Goal: Information Seeking & Learning: Learn about a topic

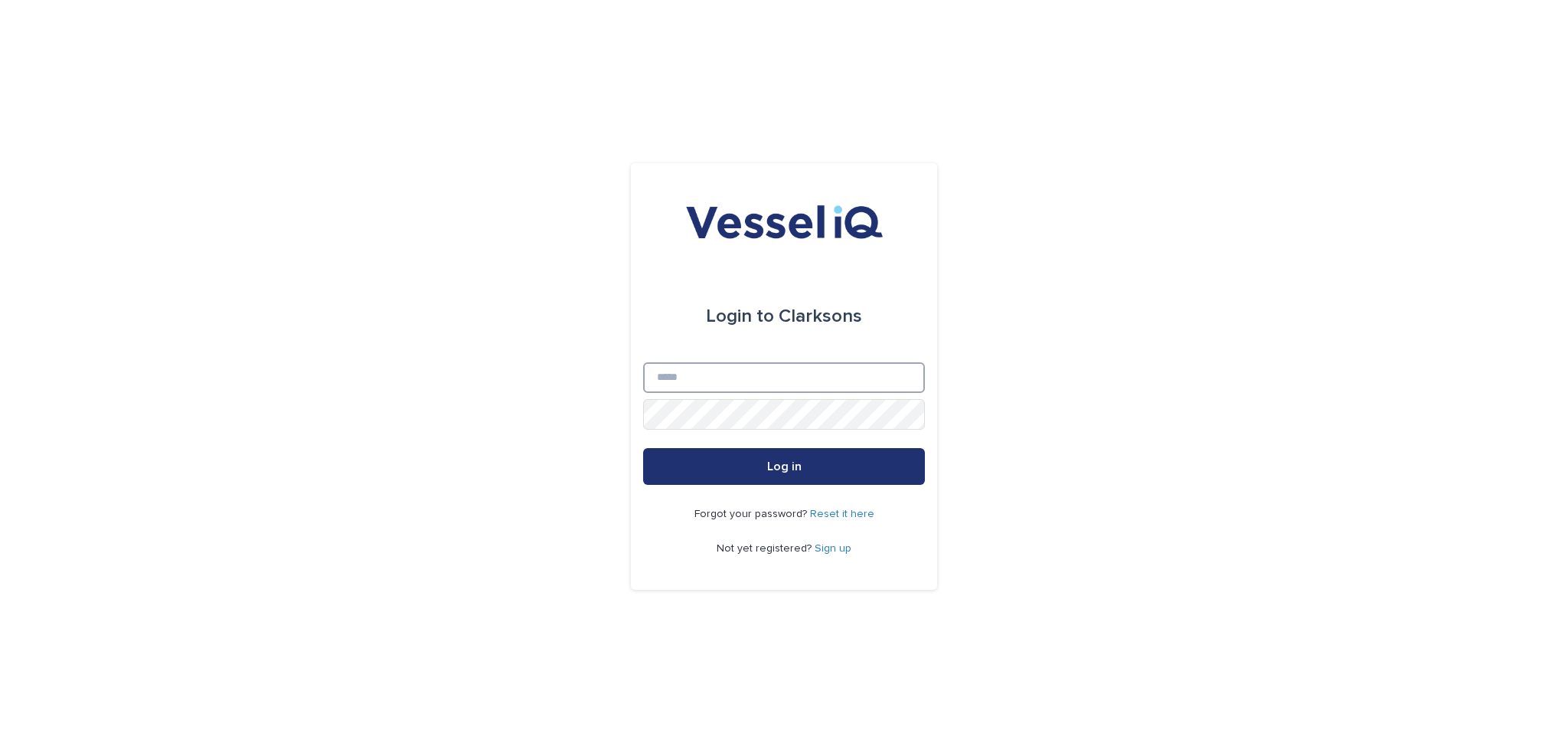
click at [692, 380] on input "Email" at bounding box center [784, 378] width 282 height 31
type input "**********"
click at [643, 448] on button "Log in" at bounding box center [784, 466] width 282 height 37
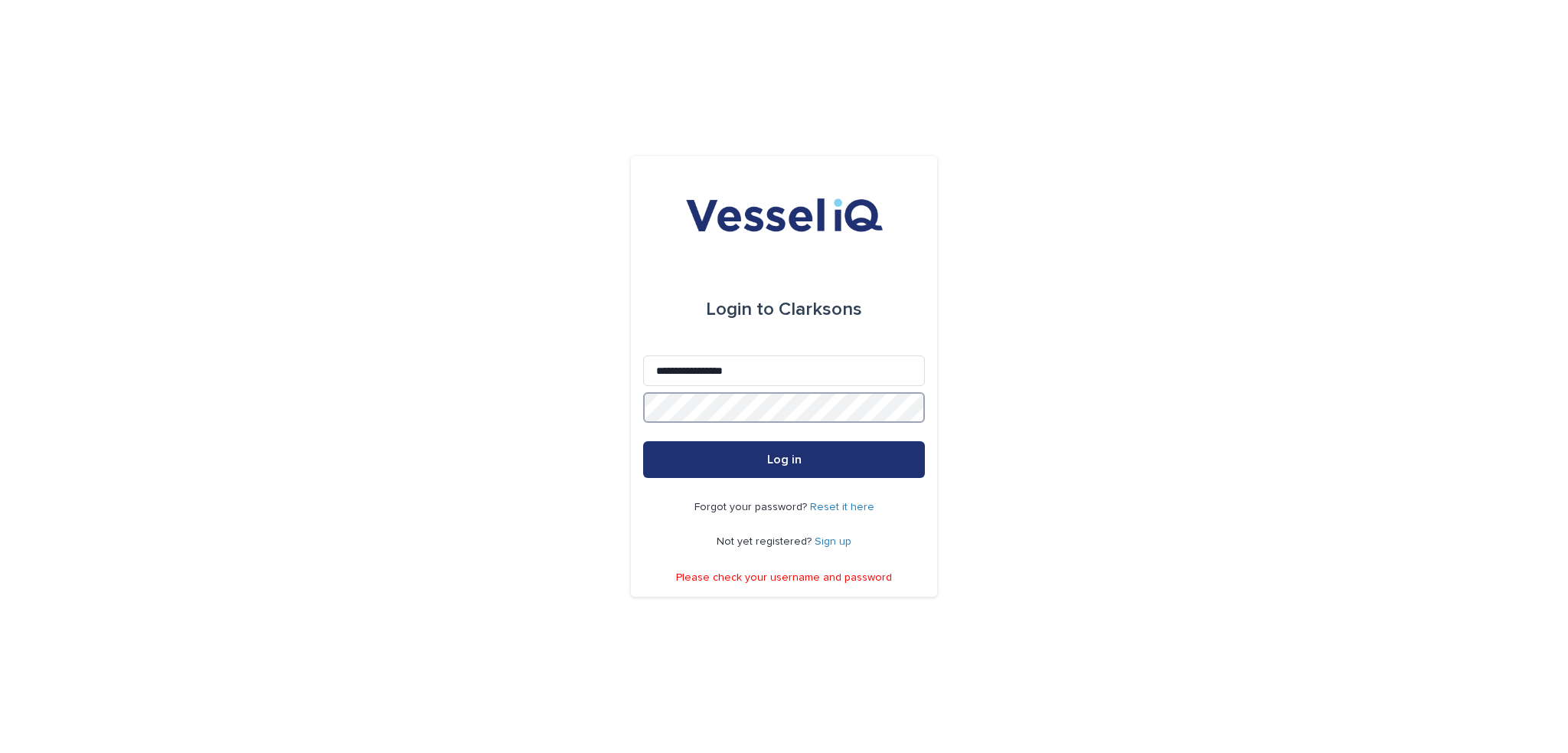
click at [634, 403] on div "**********" at bounding box center [784, 375] width 306 height 440
click at [643, 441] on button "Log in" at bounding box center [784, 460] width 282 height 37
click at [846, 508] on link "Reset it here" at bounding box center [842, 506] width 64 height 10
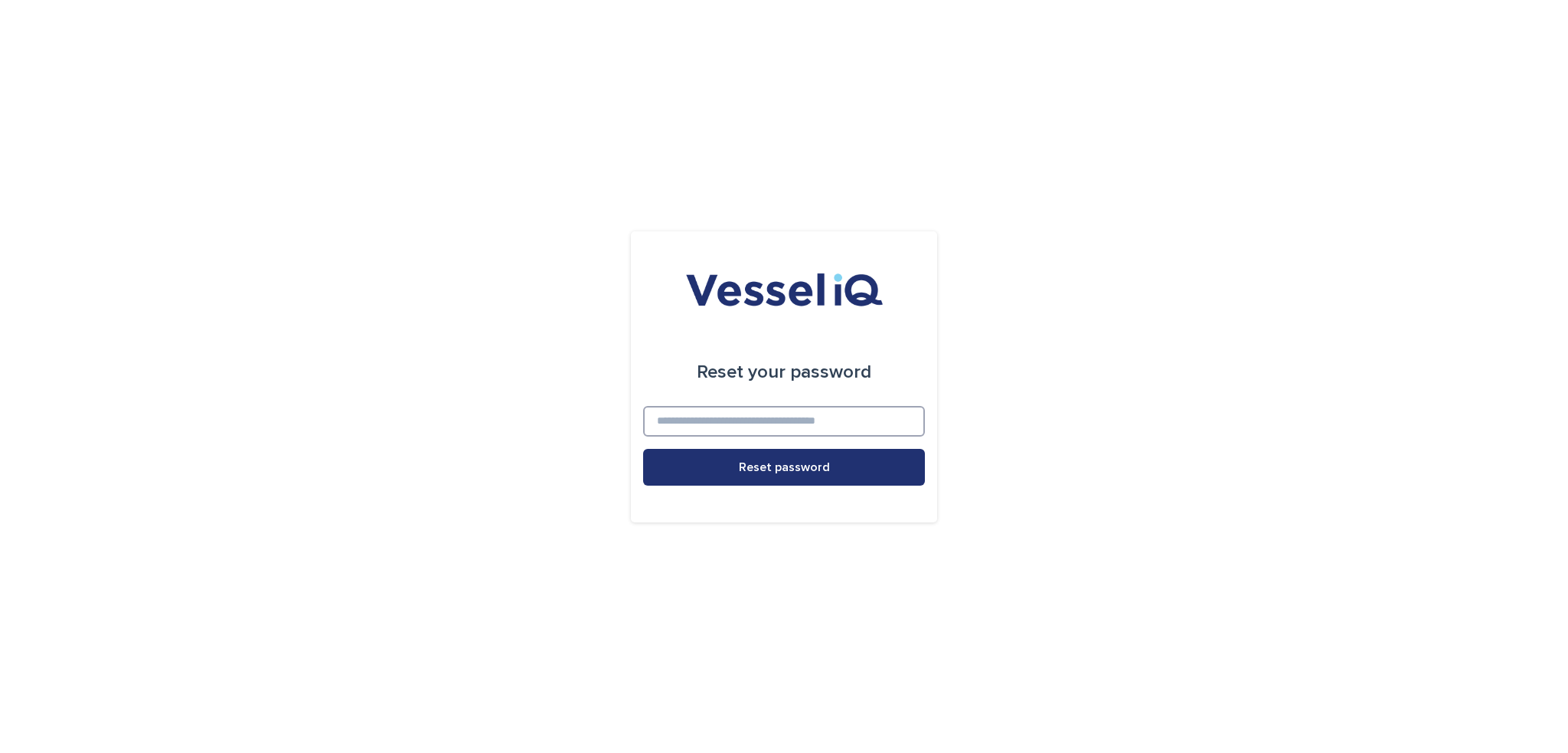
click at [800, 428] on input at bounding box center [784, 421] width 282 height 31
type input "**********"
click at [643, 448] on button "Reset password" at bounding box center [784, 467] width 282 height 37
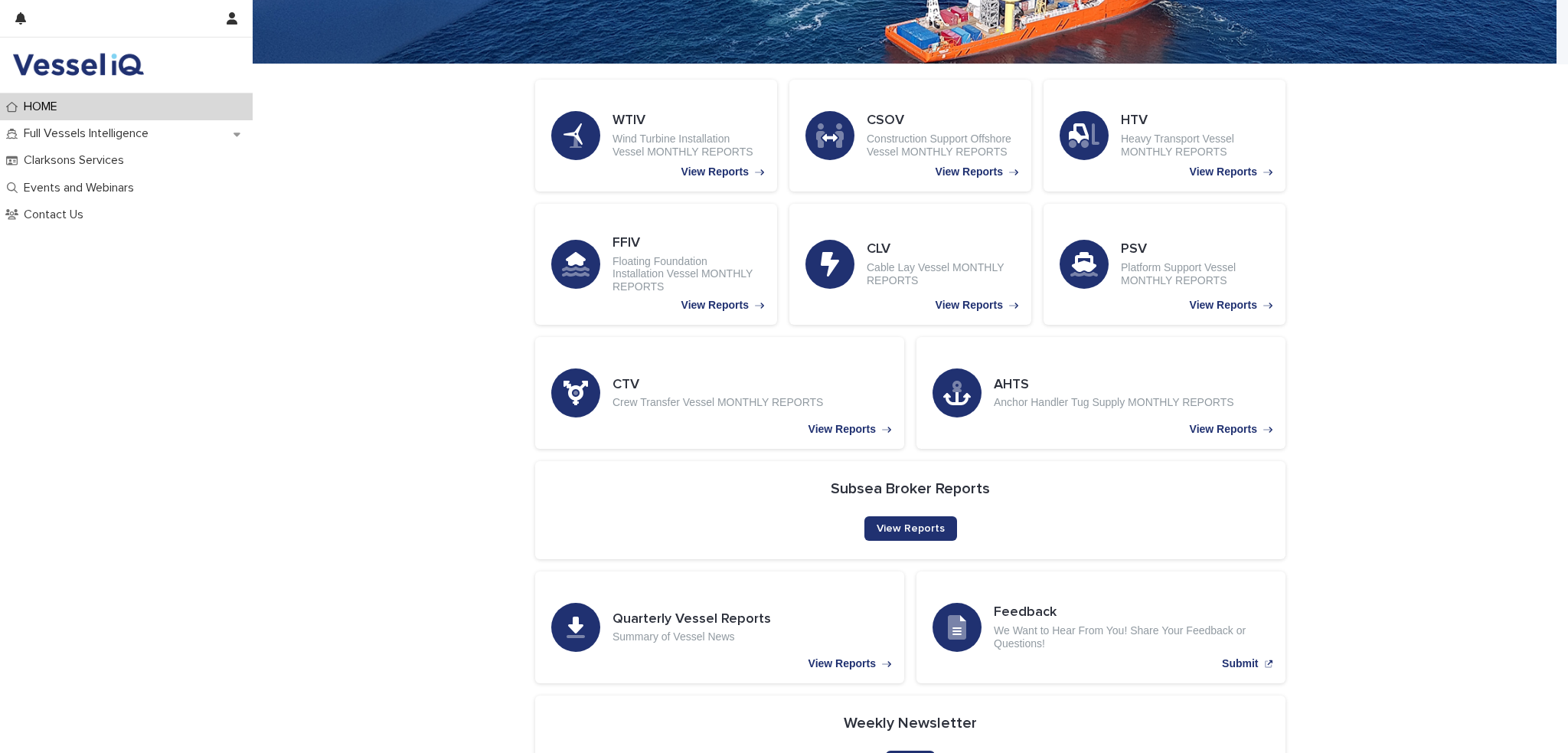
scroll to position [242, 0]
click at [730, 134] on p "Wind Turbine Installation Vessel MONTHLY REPORTS" at bounding box center [686, 145] width 149 height 26
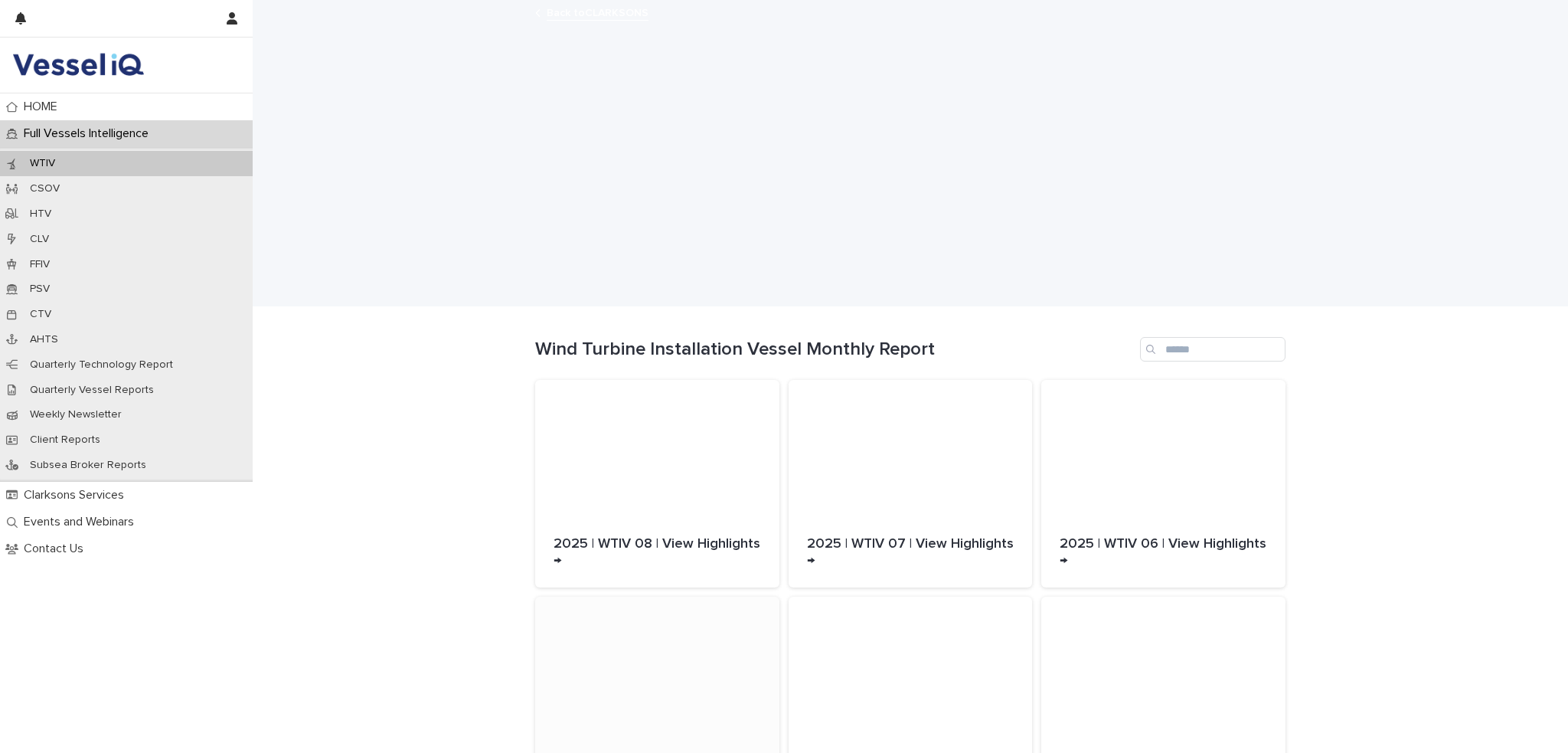
scroll to position [117, 0]
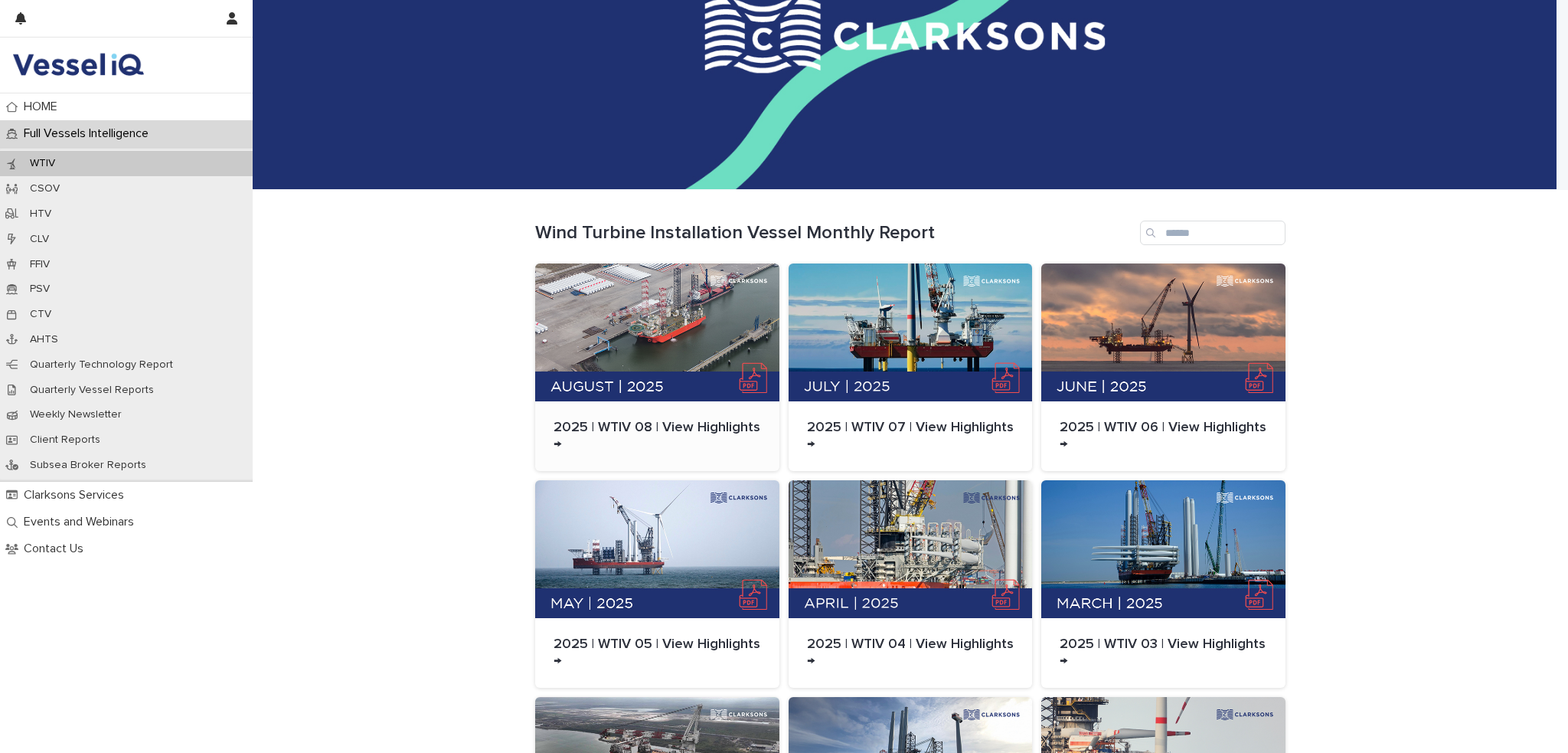
click at [677, 425] on p "2025 | WTIV 08 | View Highlights →" at bounding box center [657, 436] width 207 height 33
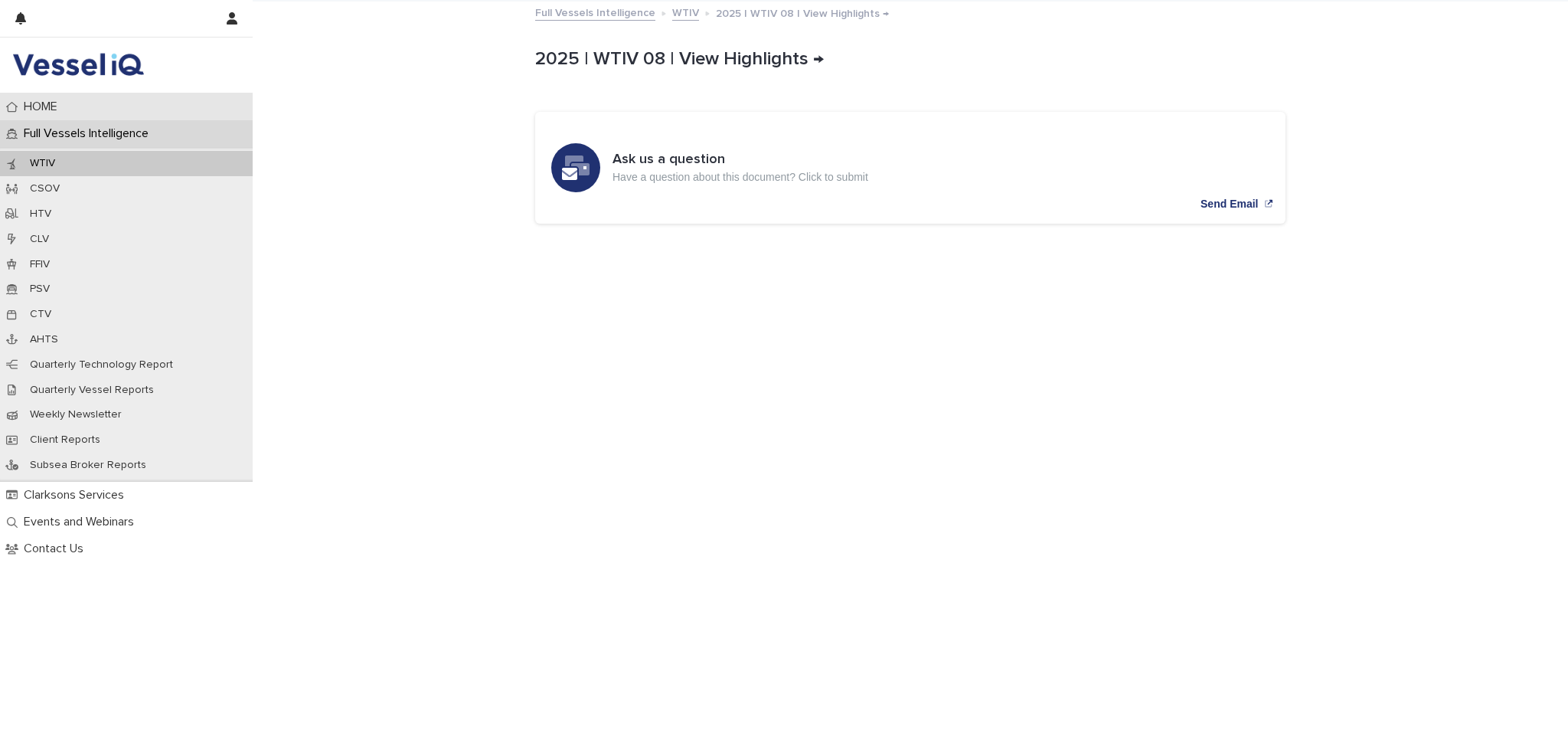
click at [27, 113] on p "HOME" at bounding box center [43, 107] width 52 height 14
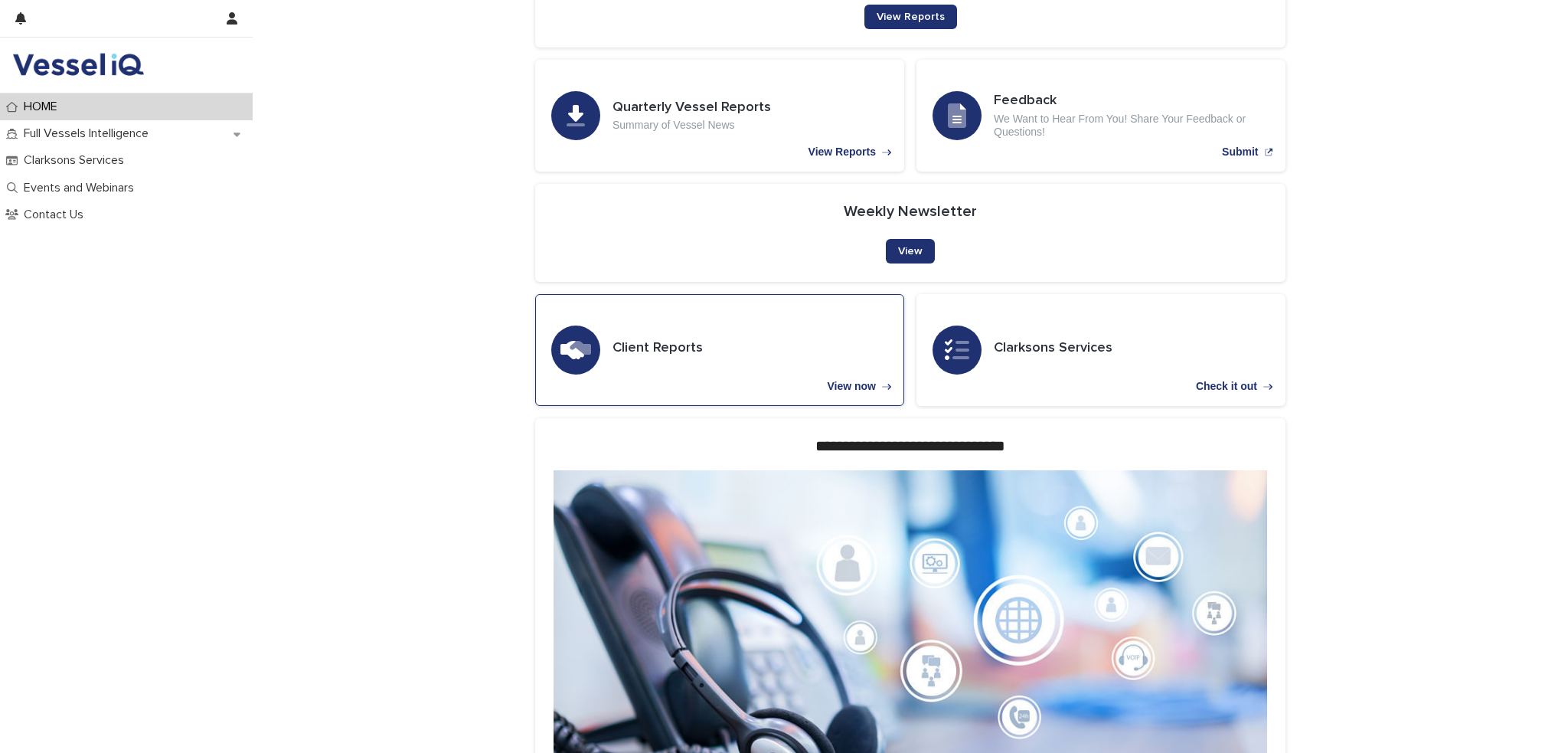
scroll to position [974, 0]
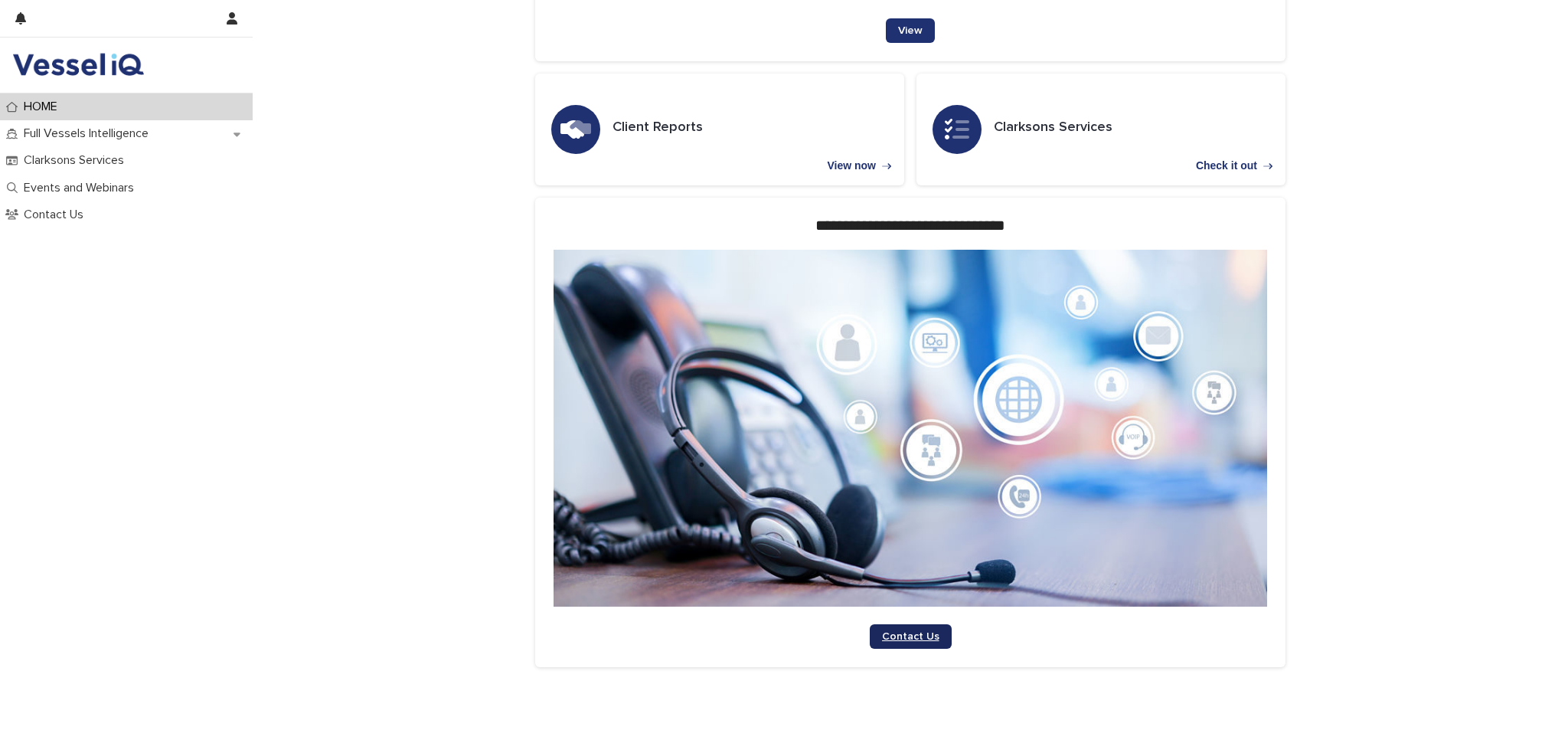
click at [916, 631] on span "Contact Us" at bounding box center [911, 636] width 57 height 10
